Goal: Information Seeking & Learning: Learn about a topic

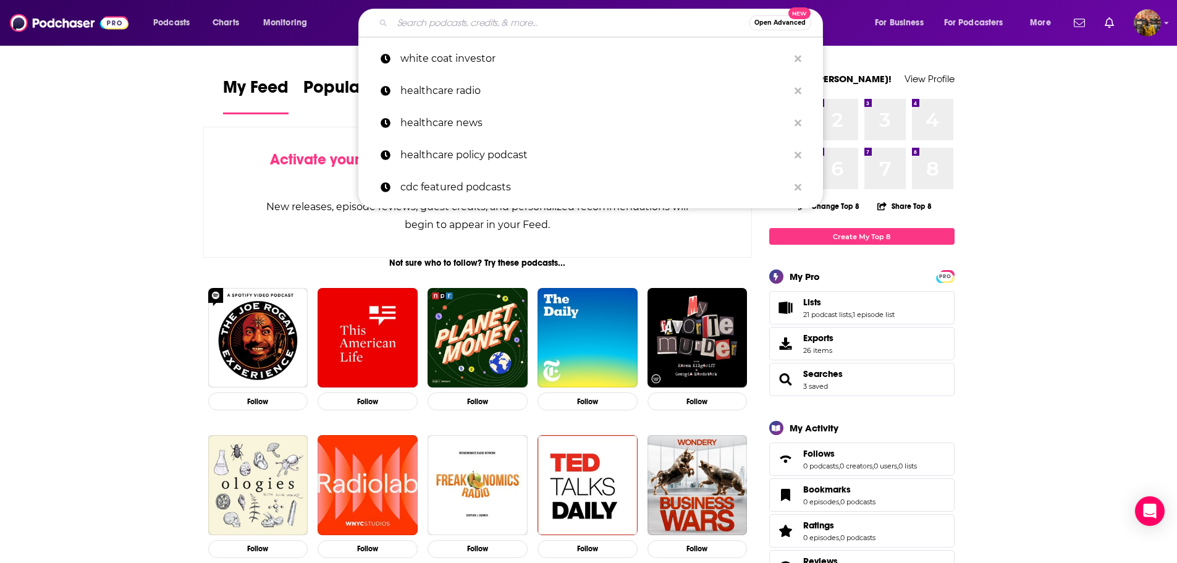
click at [518, 22] on input "Search podcasts, credits, & more..." at bounding box center [570, 23] width 357 height 20
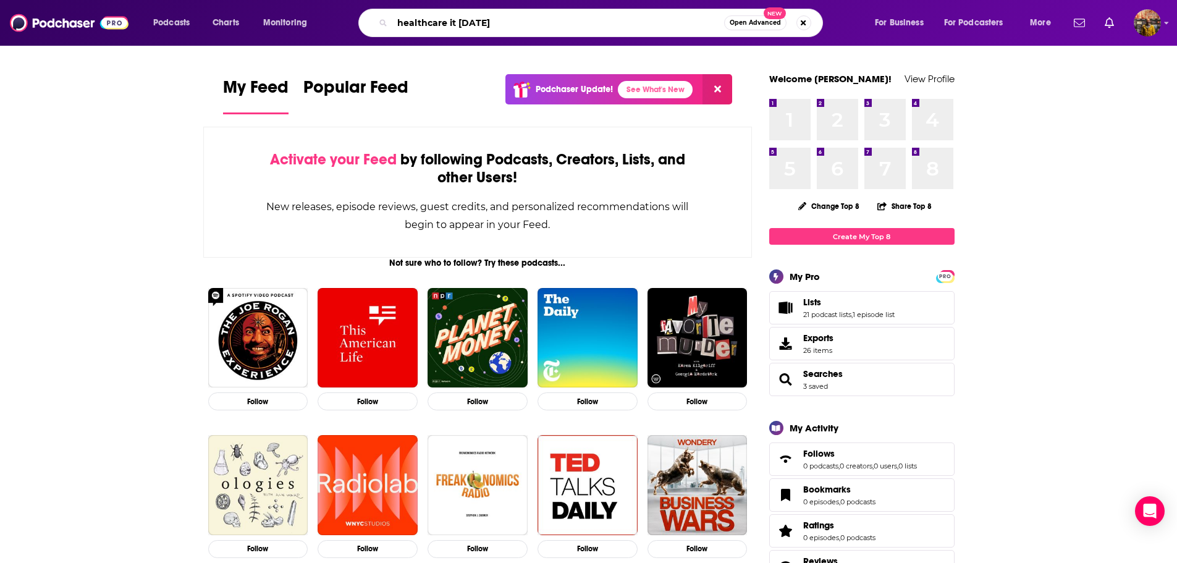
type input "healthcare it [DATE]"
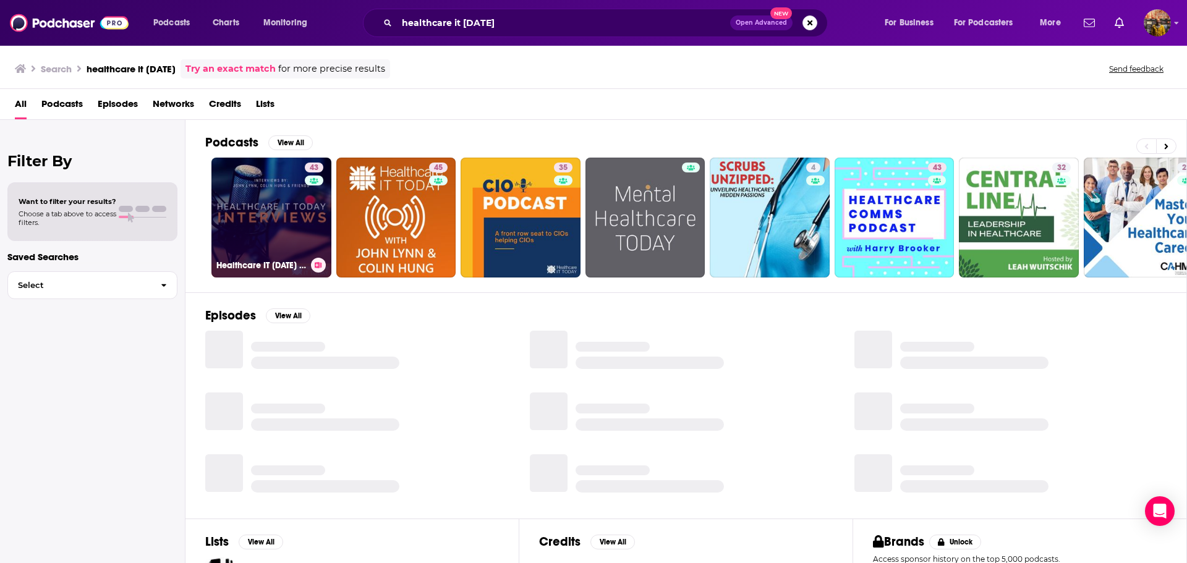
click at [268, 216] on link "43 Healthcare IT [DATE] Interviews" at bounding box center [271, 218] width 120 height 120
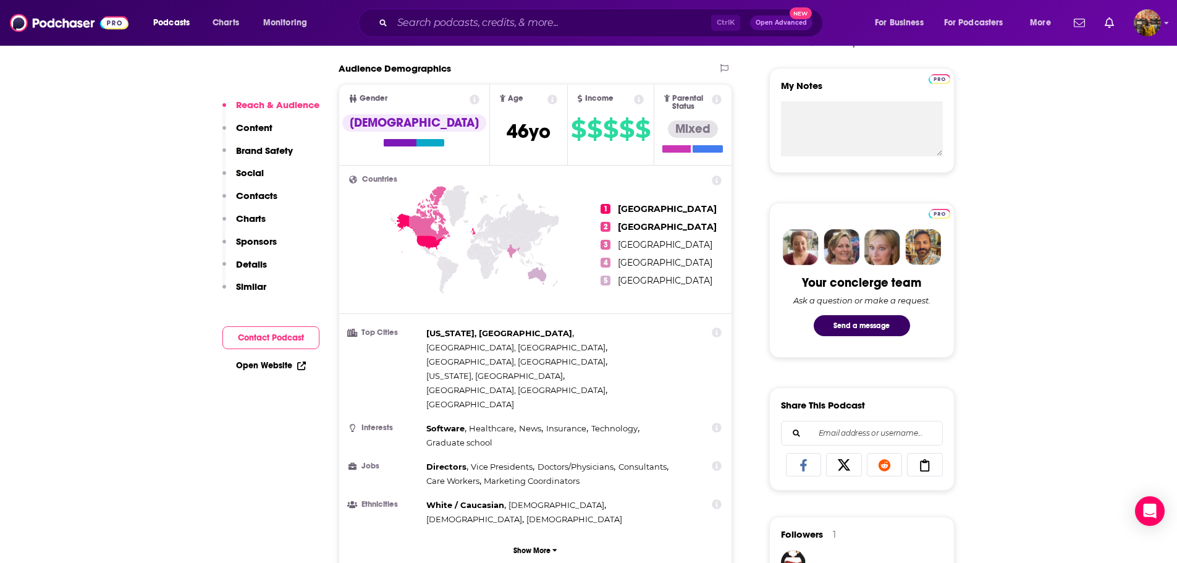
scroll to position [494, 0]
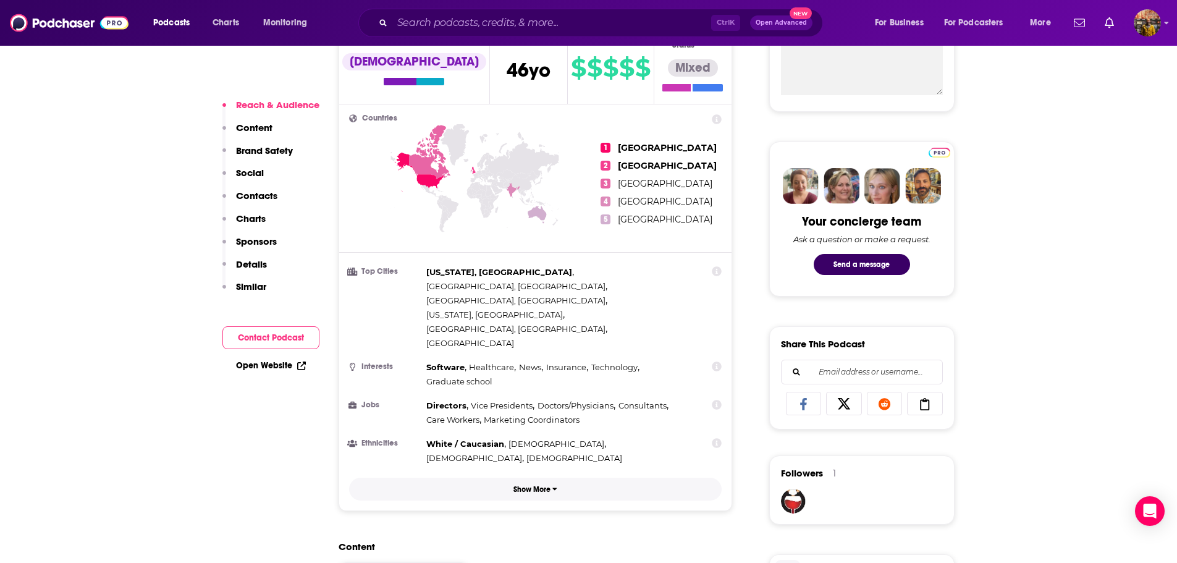
click at [551, 485] on p "Show More" at bounding box center [532, 489] width 37 height 9
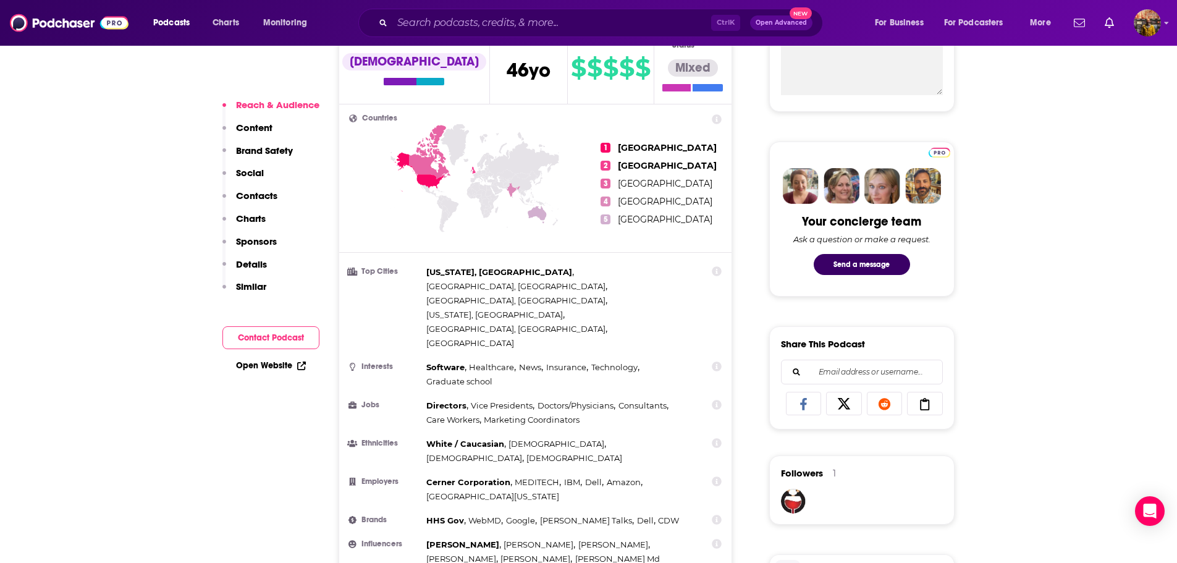
scroll to position [556, 0]
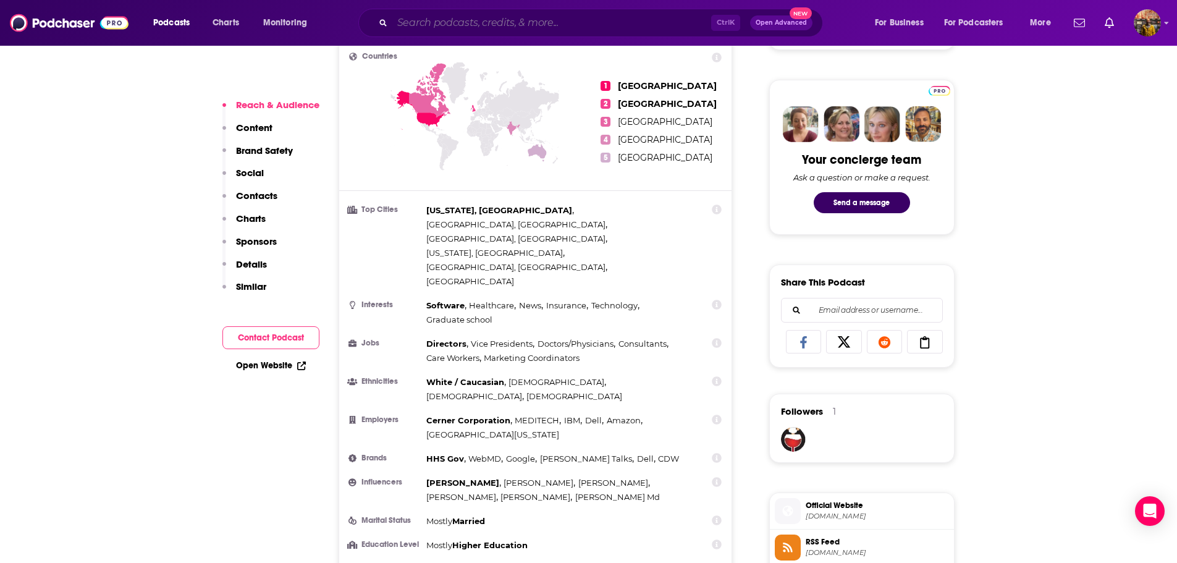
click at [442, 20] on input "Search podcasts, credits, & more..." at bounding box center [551, 23] width 319 height 20
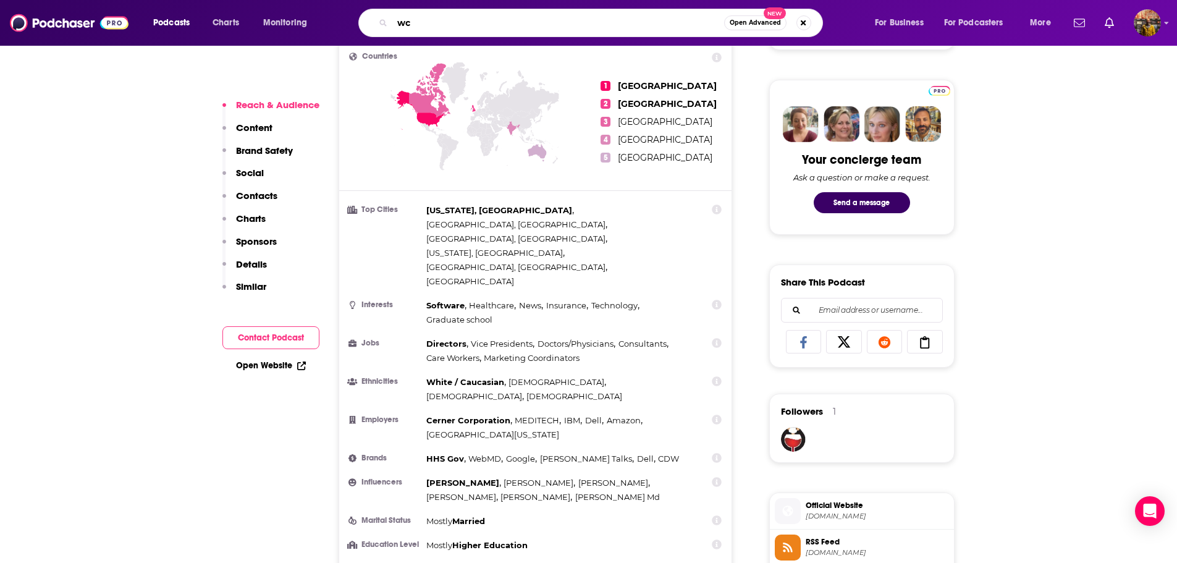
type input "w"
paste input "White Coat Investor"
type input "White Coat Investor"
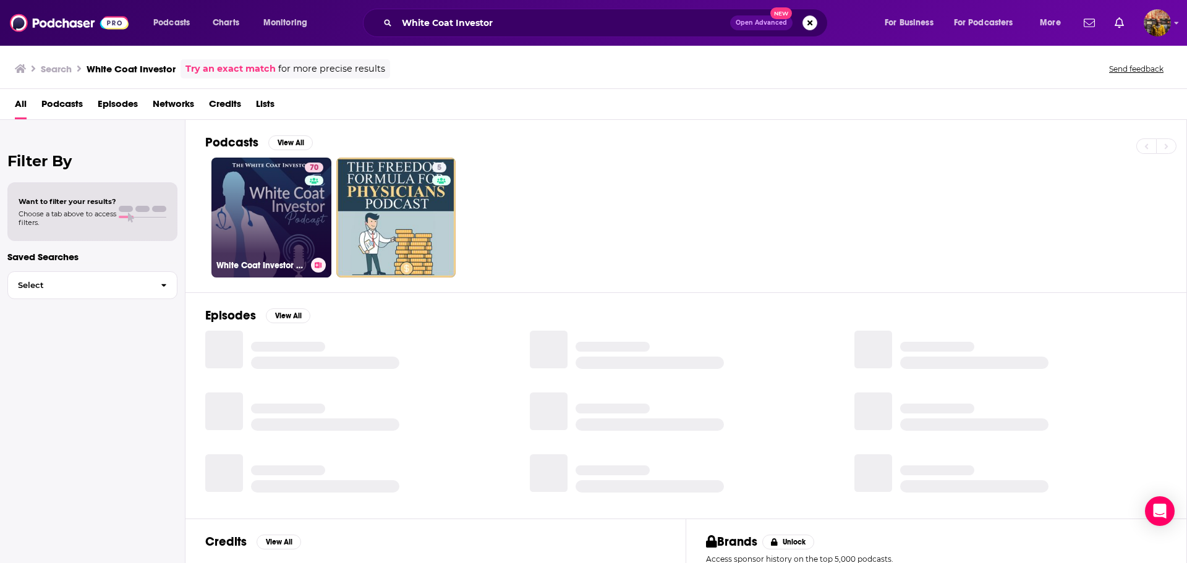
click at [258, 203] on link "70 White Coat Investor Podcast" at bounding box center [271, 218] width 120 height 120
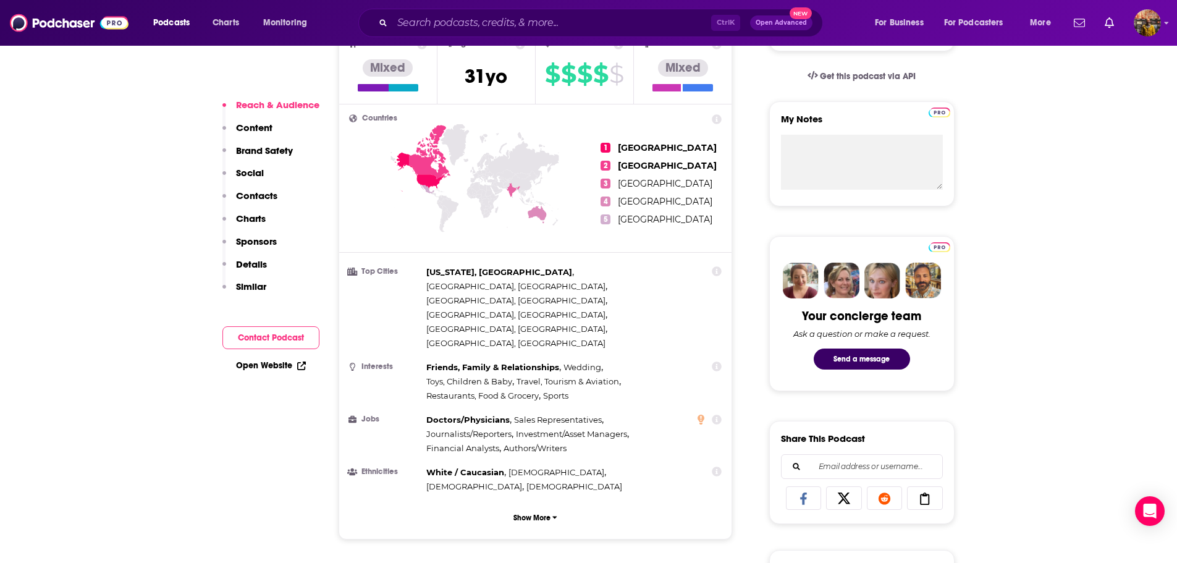
scroll to position [494, 0]
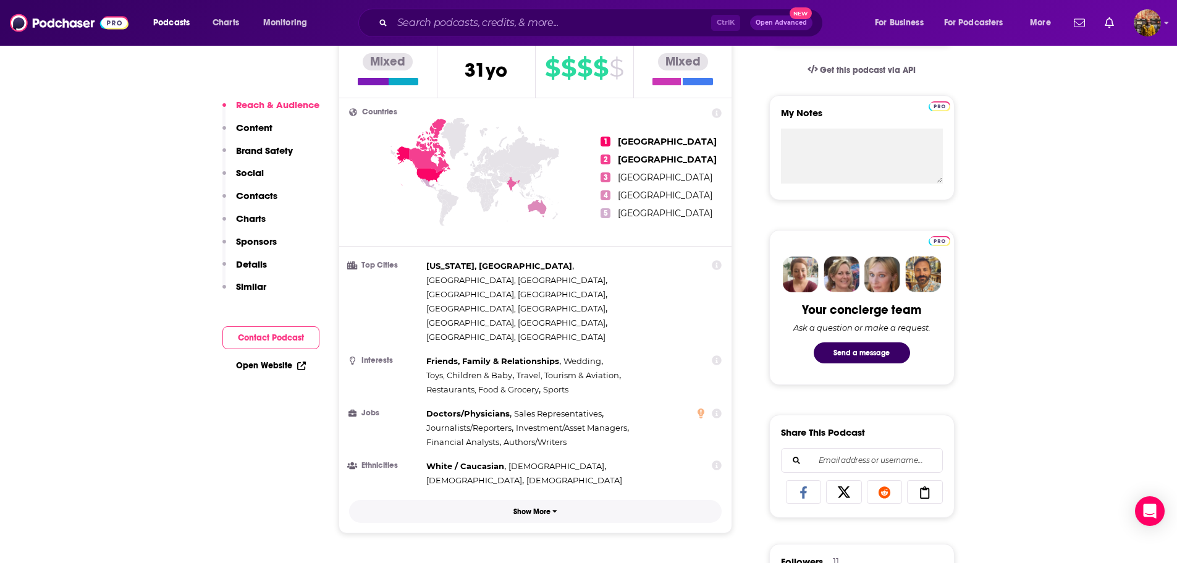
click at [543, 500] on button "Show More" at bounding box center [535, 511] width 373 height 23
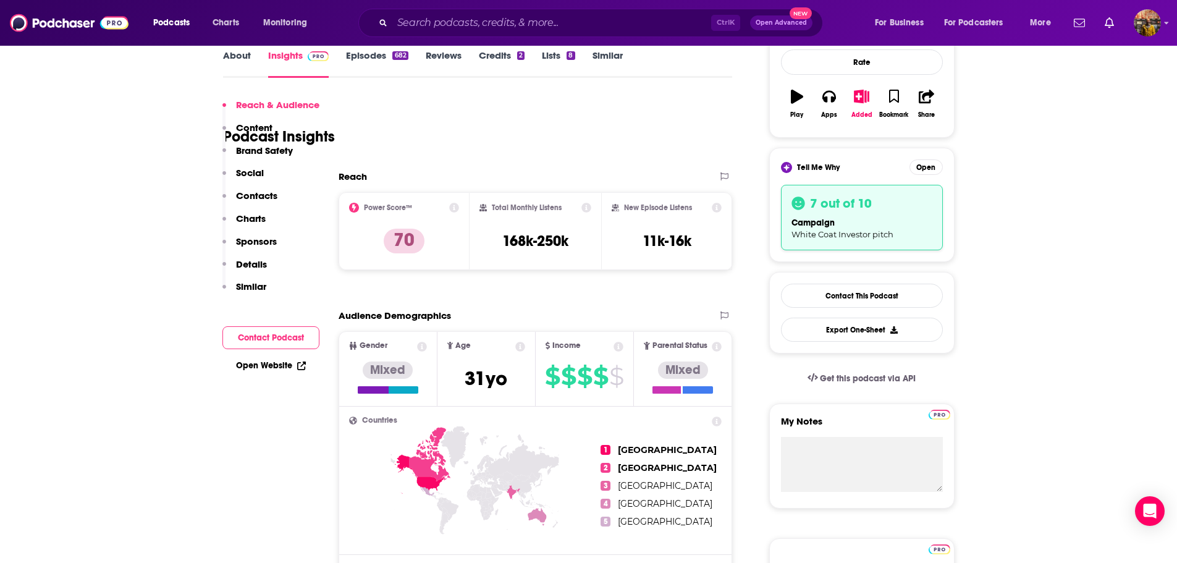
scroll to position [185, 0]
